Goal: Transaction & Acquisition: Purchase product/service

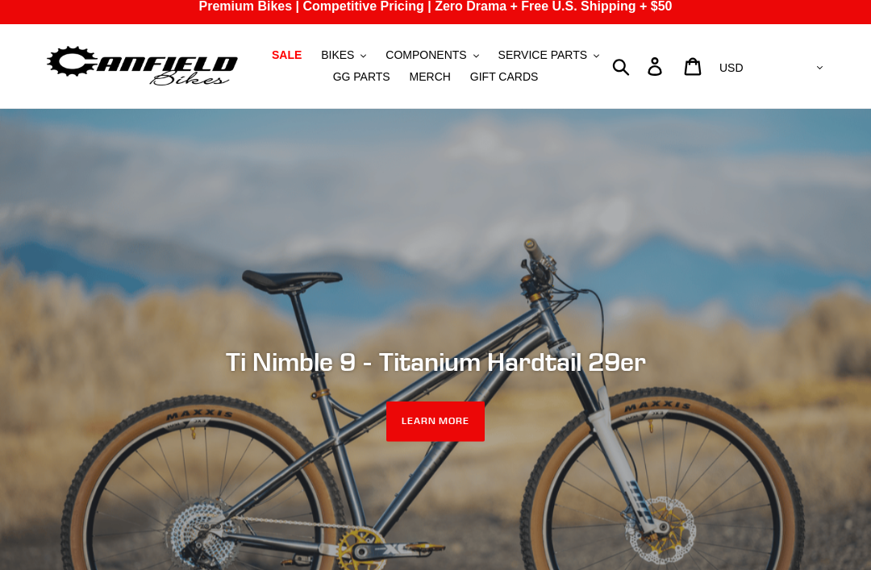
scroll to position [11, 0]
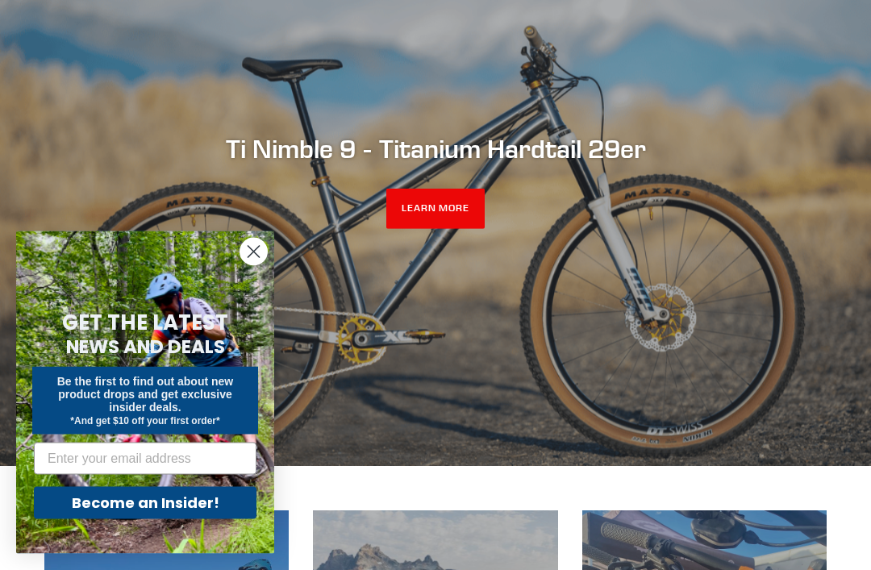
click at [256, 258] on icon "Close dialog" at bounding box center [253, 252] width 11 height 11
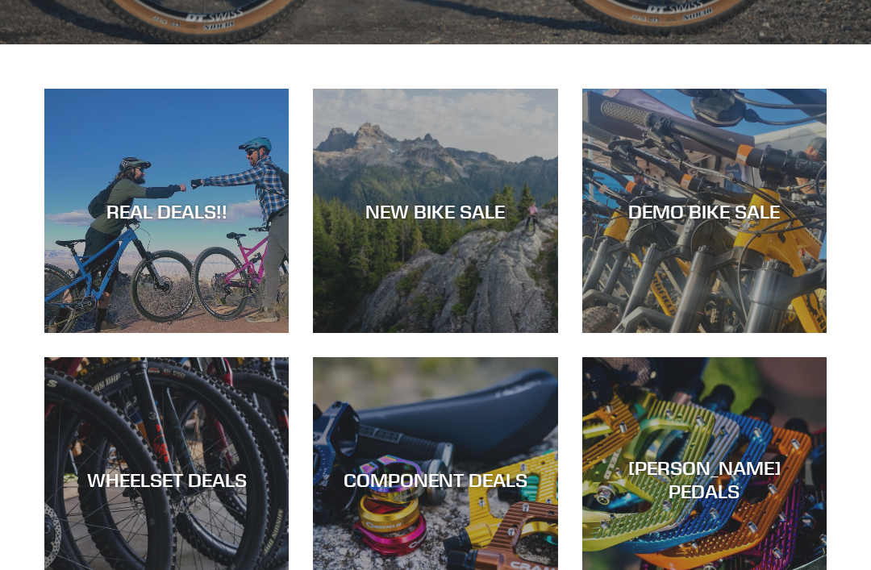
scroll to position [665, 0]
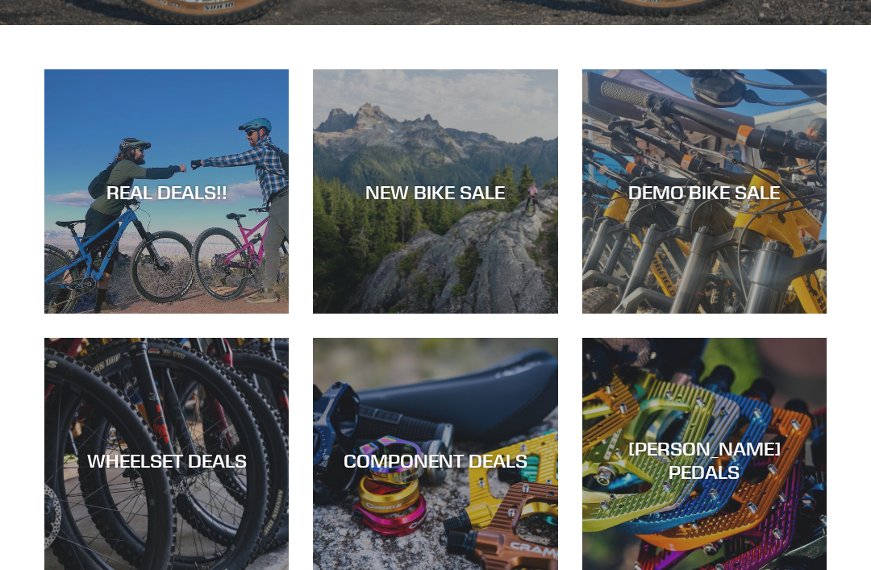
click at [173, 314] on div "REAL DEALS!!" at bounding box center [166, 314] width 244 height 0
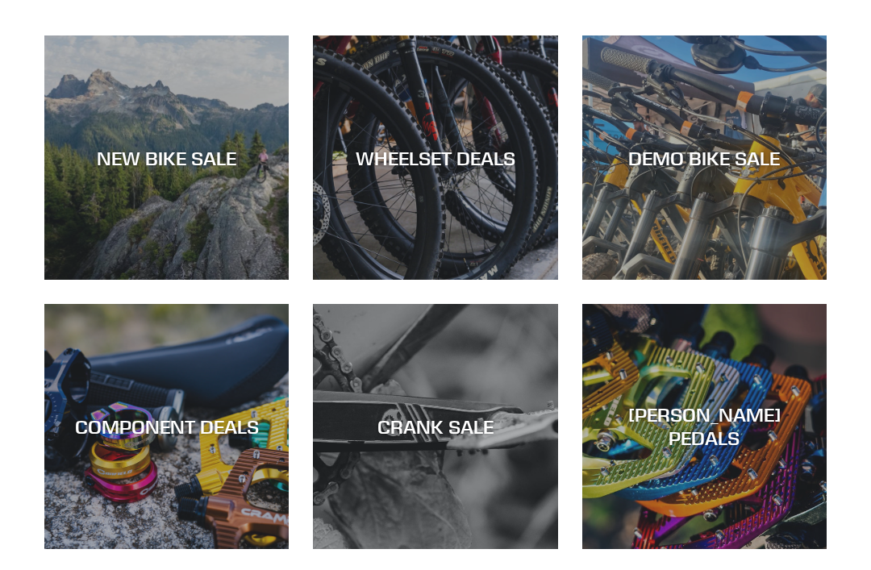
scroll to position [449, 0]
click at [161, 168] on div "NEW BIKE SALE" at bounding box center [166, 157] width 244 height 23
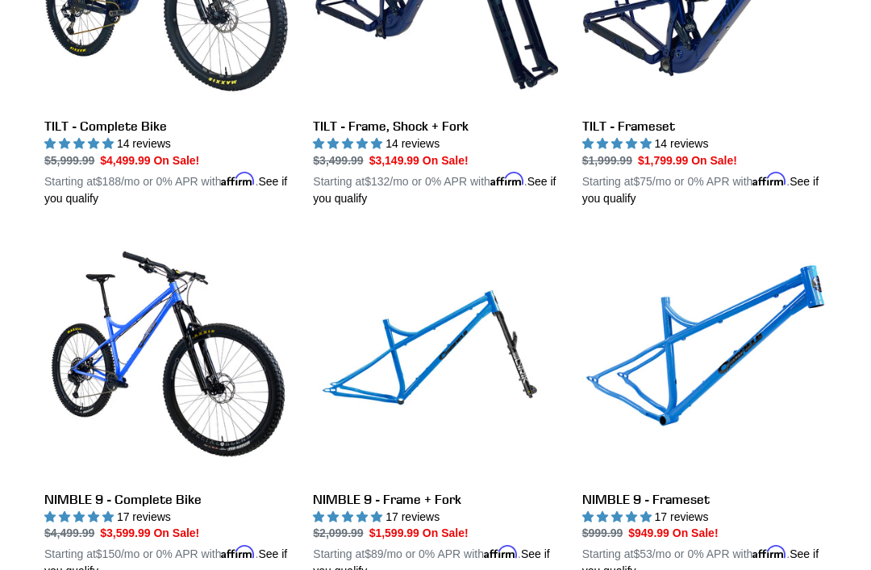
scroll to position [2516, 0]
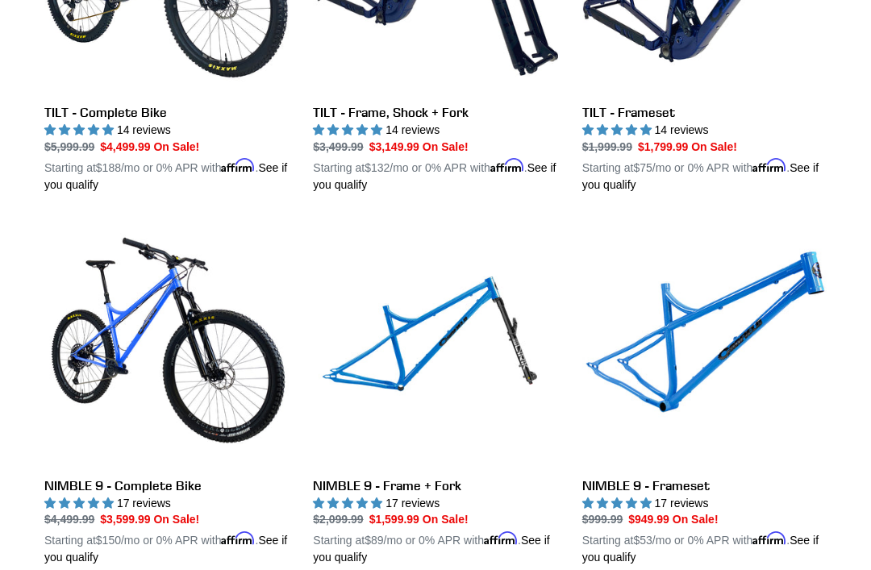
click at [97, 276] on link "NIMBLE 9 - Complete Bike" at bounding box center [166, 394] width 244 height 345
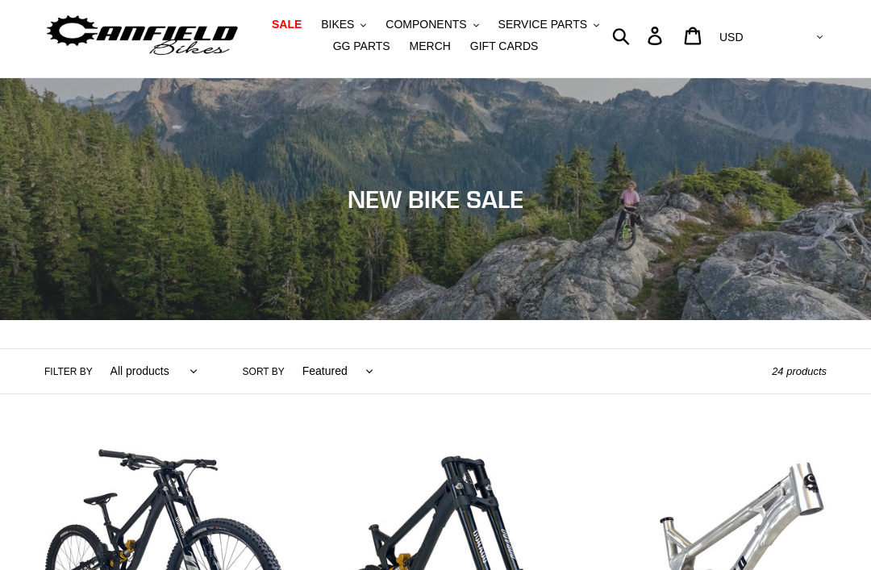
scroll to position [0, 0]
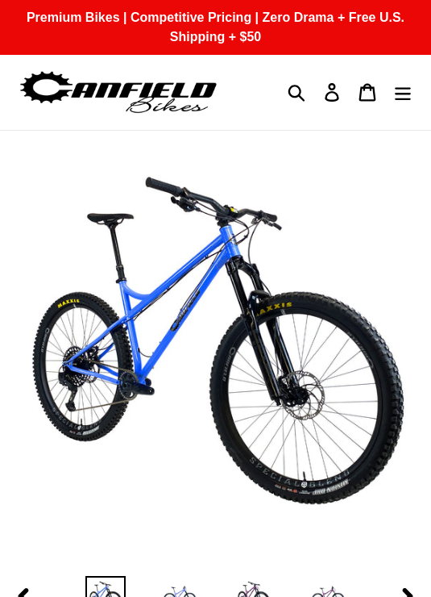
select select "highest-rating"
